Goal: Task Accomplishment & Management: Use online tool/utility

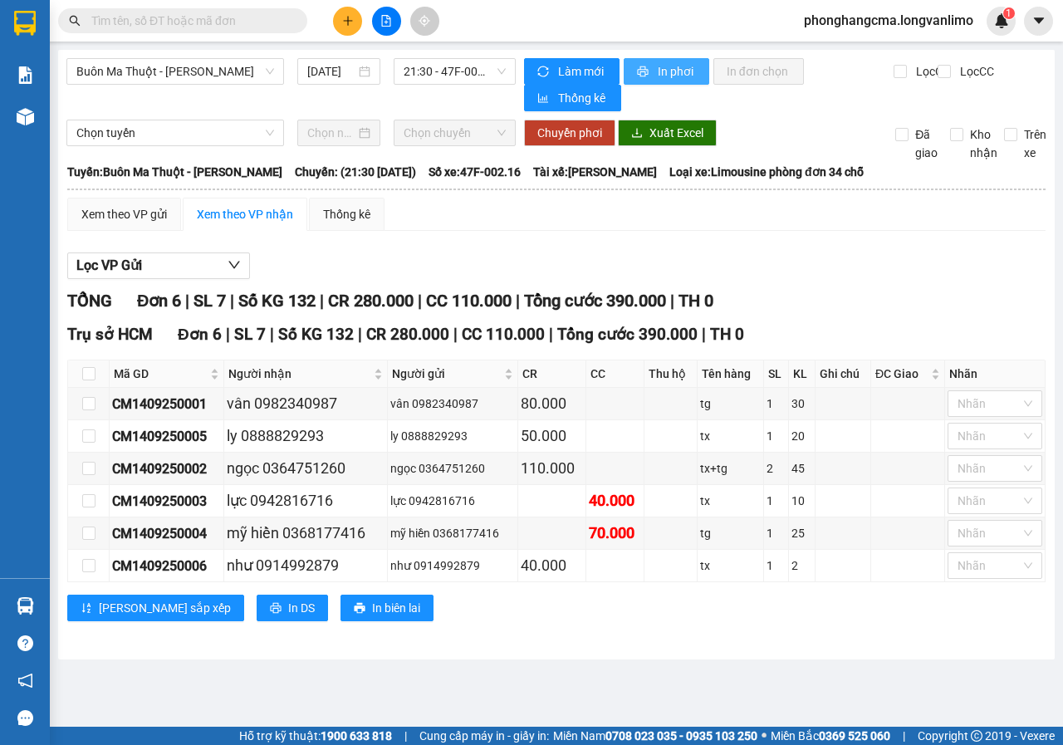
click at [677, 69] on span "In phơi" at bounding box center [677, 71] width 38 height 18
click at [465, 72] on span "21:30 - 47F-002.16" at bounding box center [454, 71] width 101 height 25
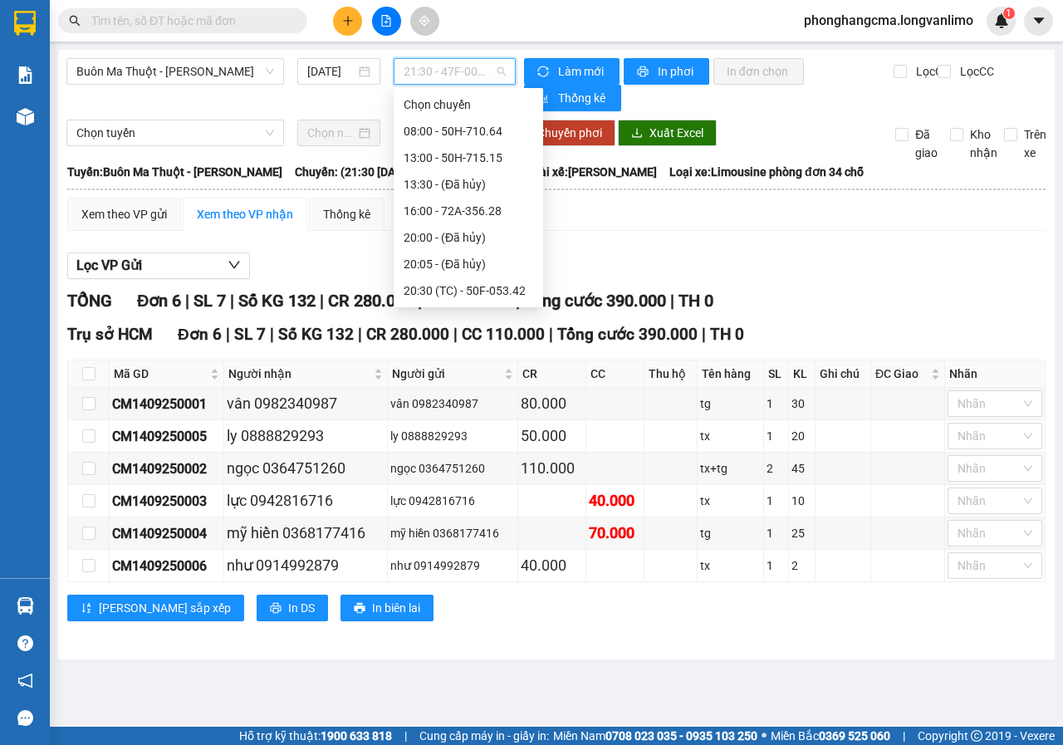
click at [444, 361] on div "21:05 - 50H-718.75" at bounding box center [469, 370] width 130 height 18
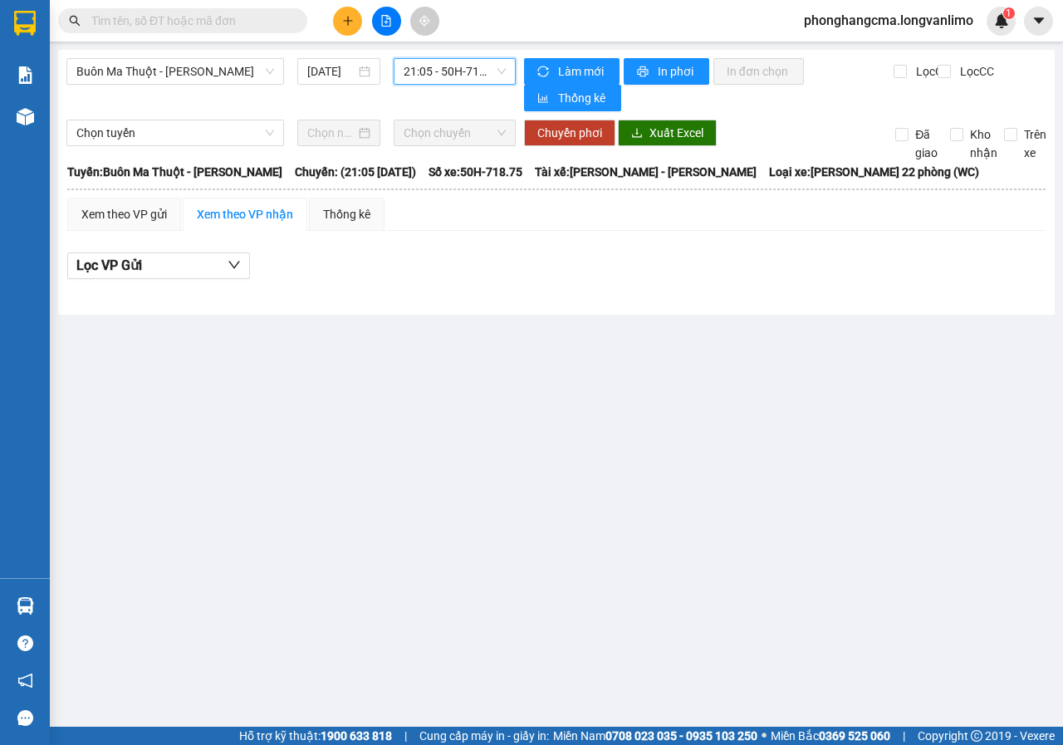
click at [459, 75] on span "21:05 - 50H-718.75" at bounding box center [454, 71] width 101 height 25
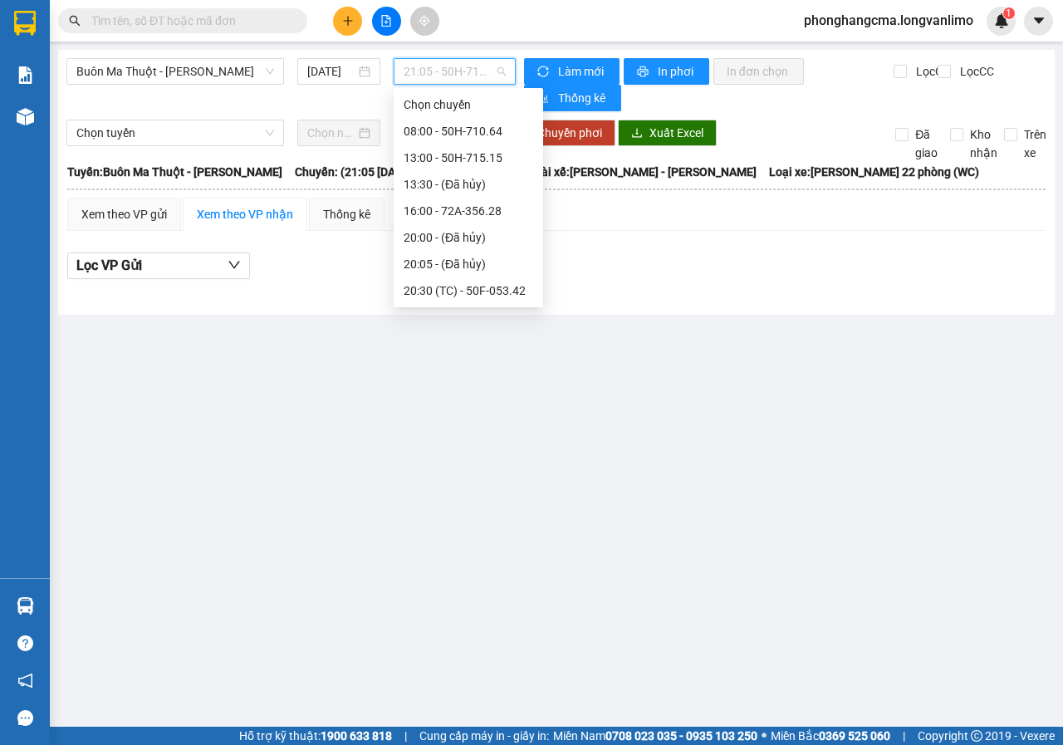
click at [450, 388] on div "21:30 - 47F-002.16" at bounding box center [469, 397] width 130 height 18
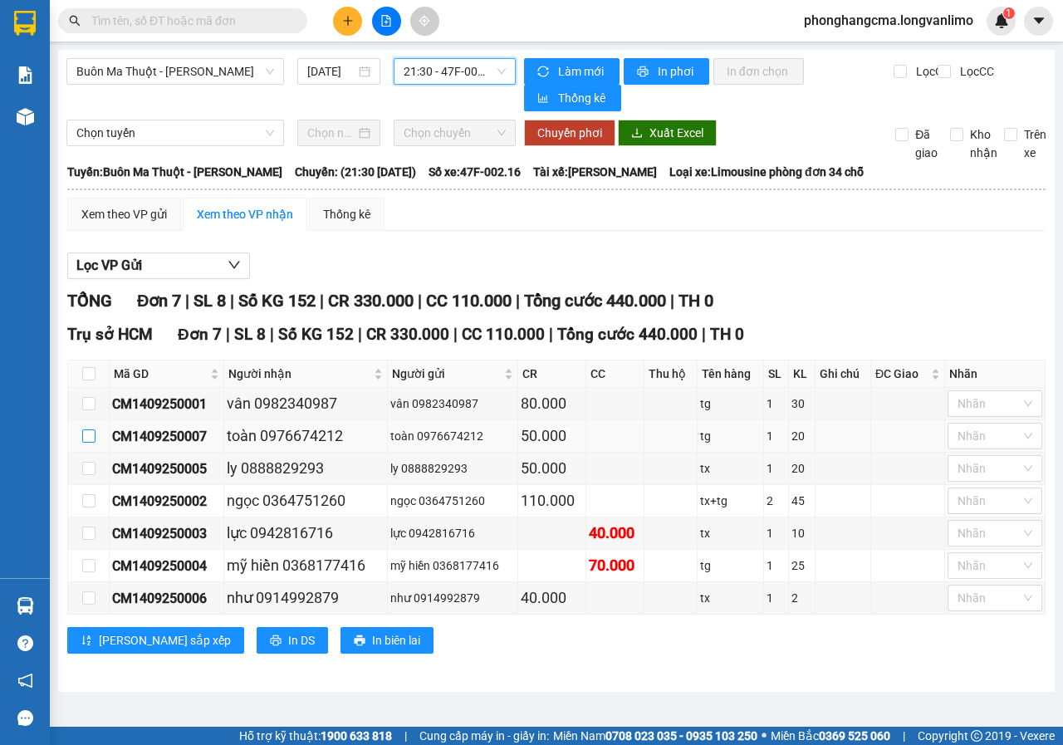
click at [88, 438] on input "checkbox" at bounding box center [88, 436] width 13 height 13
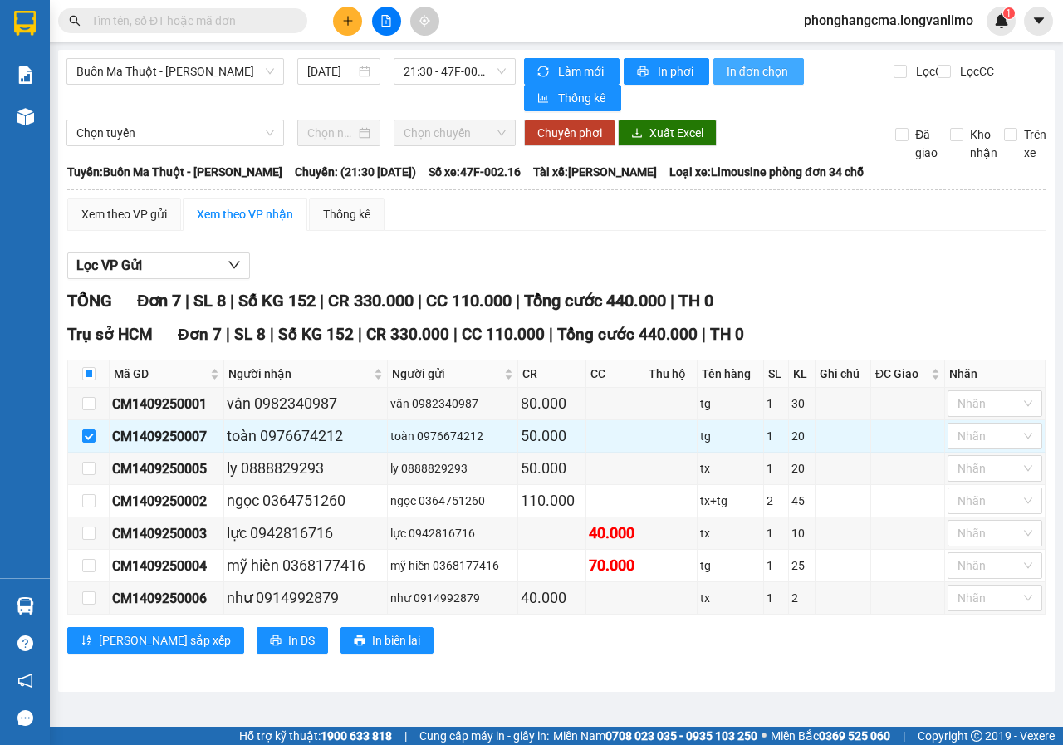
click at [762, 74] on span "In đơn chọn" at bounding box center [759, 71] width 64 height 18
click at [757, 76] on span "In đơn chọn" at bounding box center [759, 71] width 64 height 18
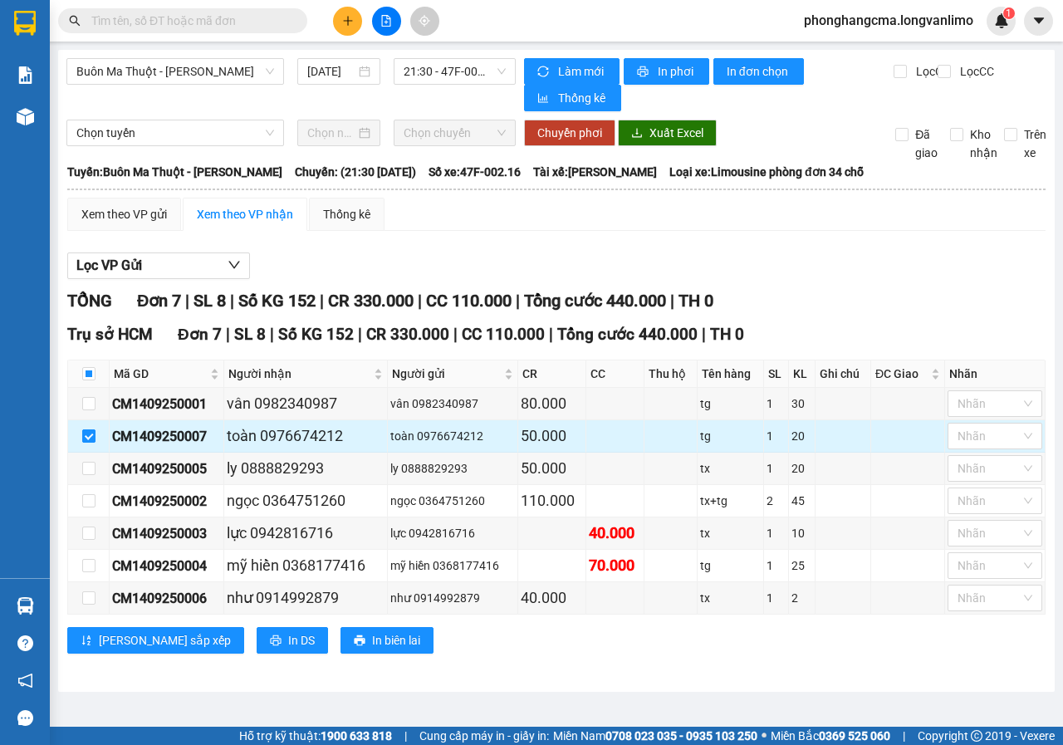
click at [90, 439] on input "checkbox" at bounding box center [88, 436] width 13 height 13
checkbox input "false"
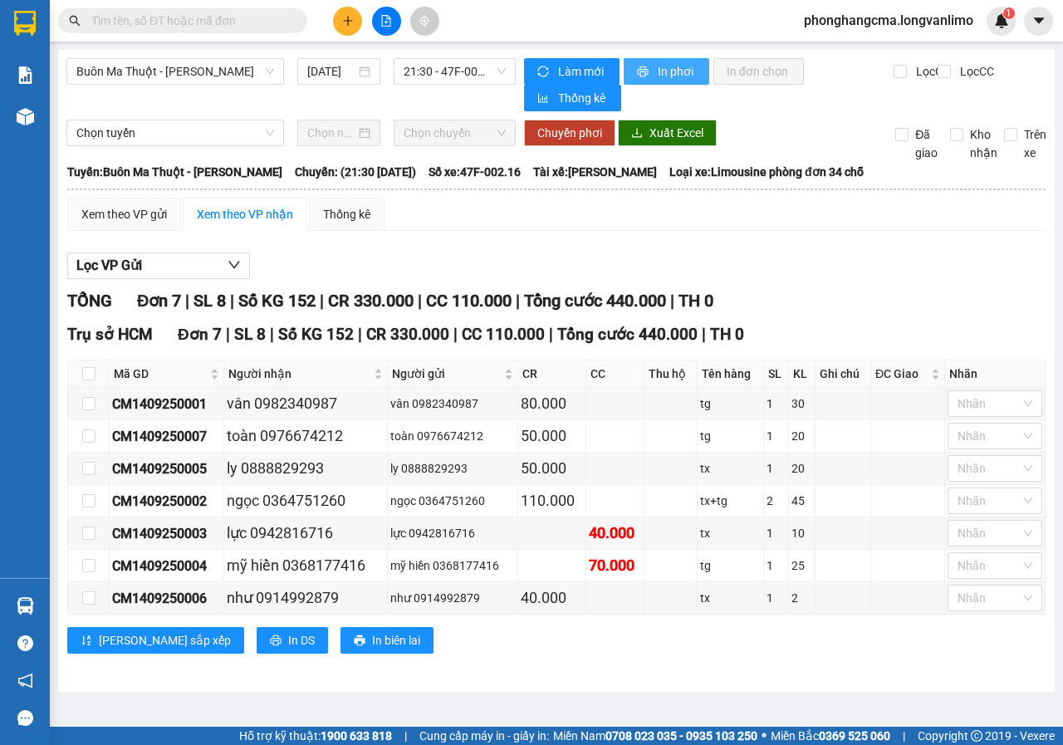
click at [667, 76] on span "In phơi" at bounding box center [677, 71] width 38 height 18
